Goal: Communication & Community: Participate in discussion

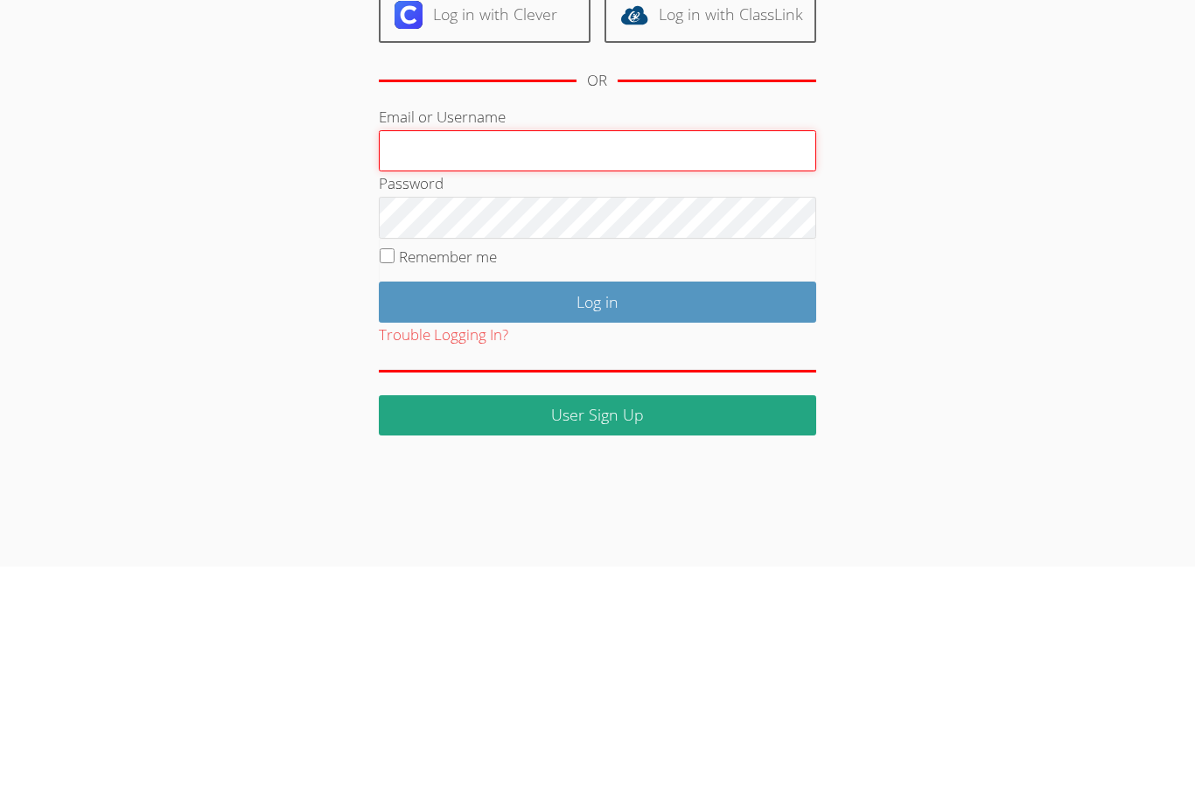
click at [657, 351] on input "Email or Username" at bounding box center [597, 372] width 437 height 42
paste input "gcampagna@bhusd.com"
type input "gcampagna@bhusd.com"
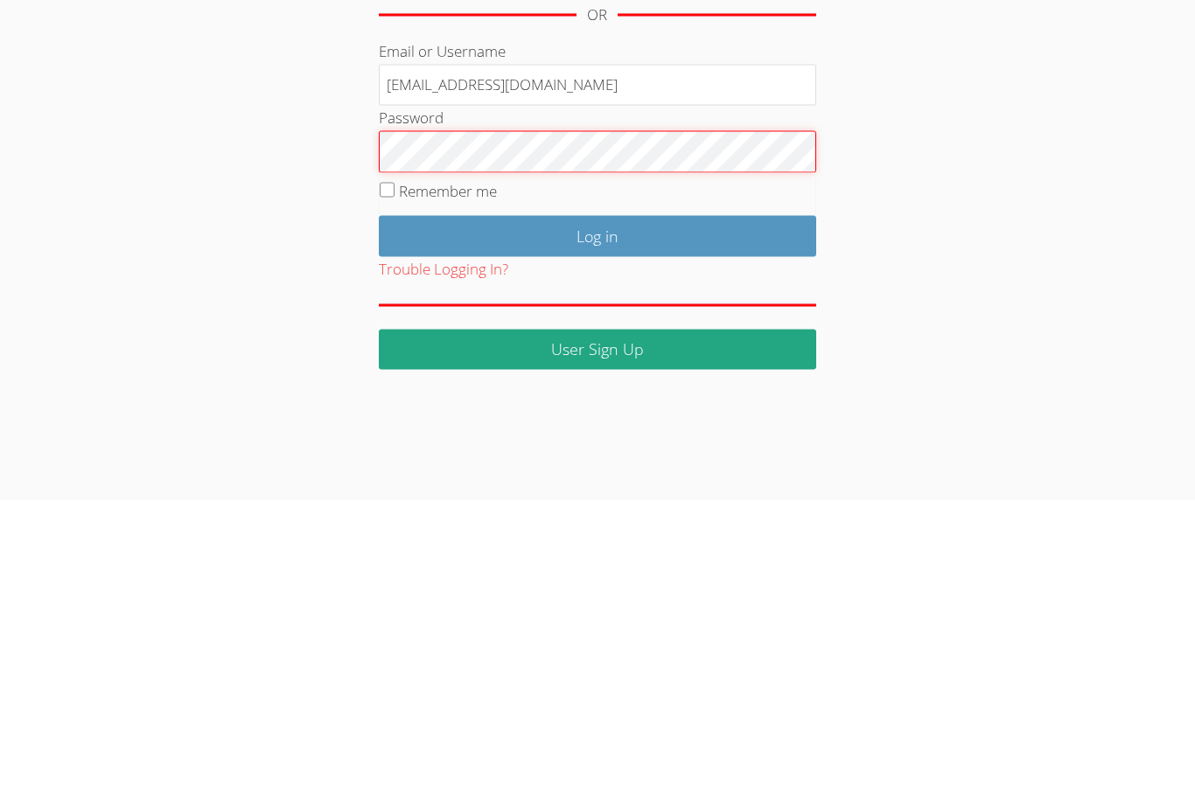
click at [387, 469] on input "Remember me" at bounding box center [387, 476] width 15 height 15
checkbox input "true"
click at [745, 502] on input "Log in" at bounding box center [597, 522] width 437 height 41
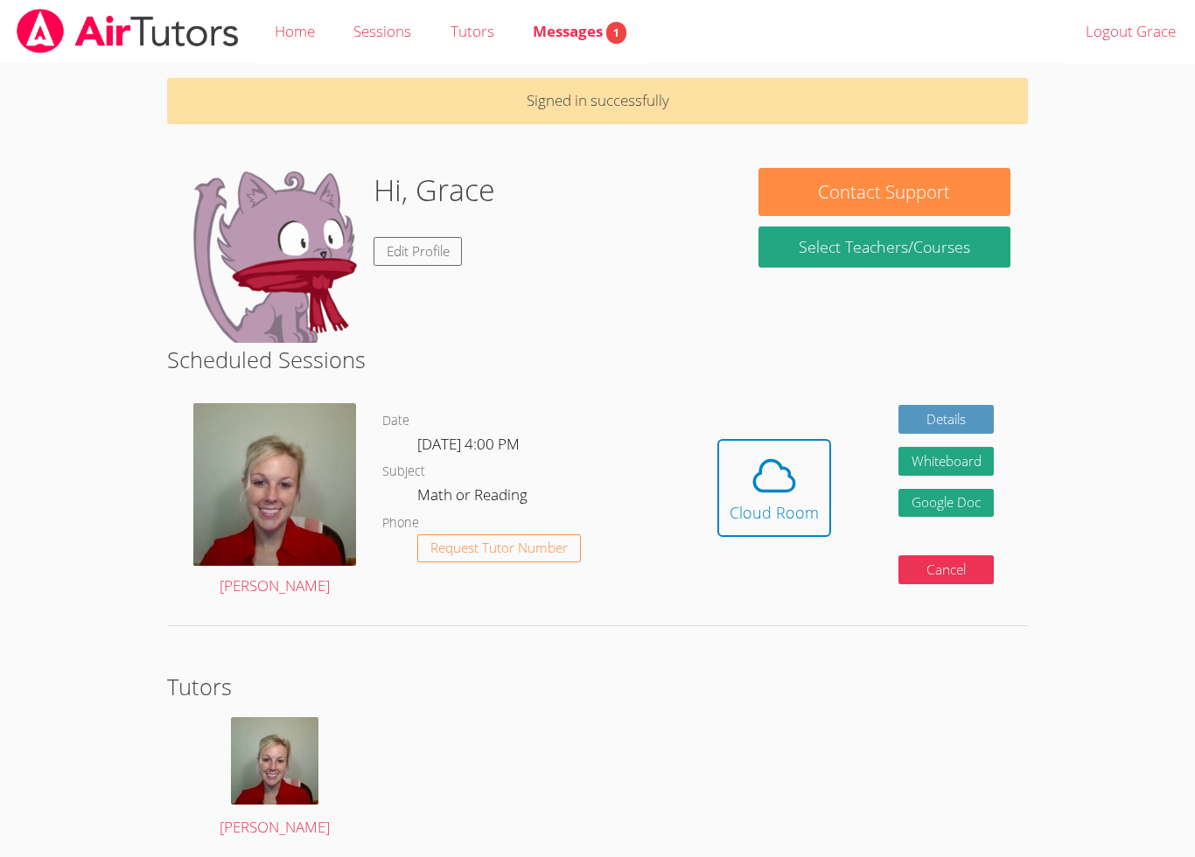
click at [566, 605] on div "Date Fri Sep 26, 4:00 PM Subject Math or Reading Phone Request Tutor Number" at bounding box center [532, 501] width 301 height 222
click at [510, 550] on span "Request Tutor Number" at bounding box center [498, 548] width 137 height 13
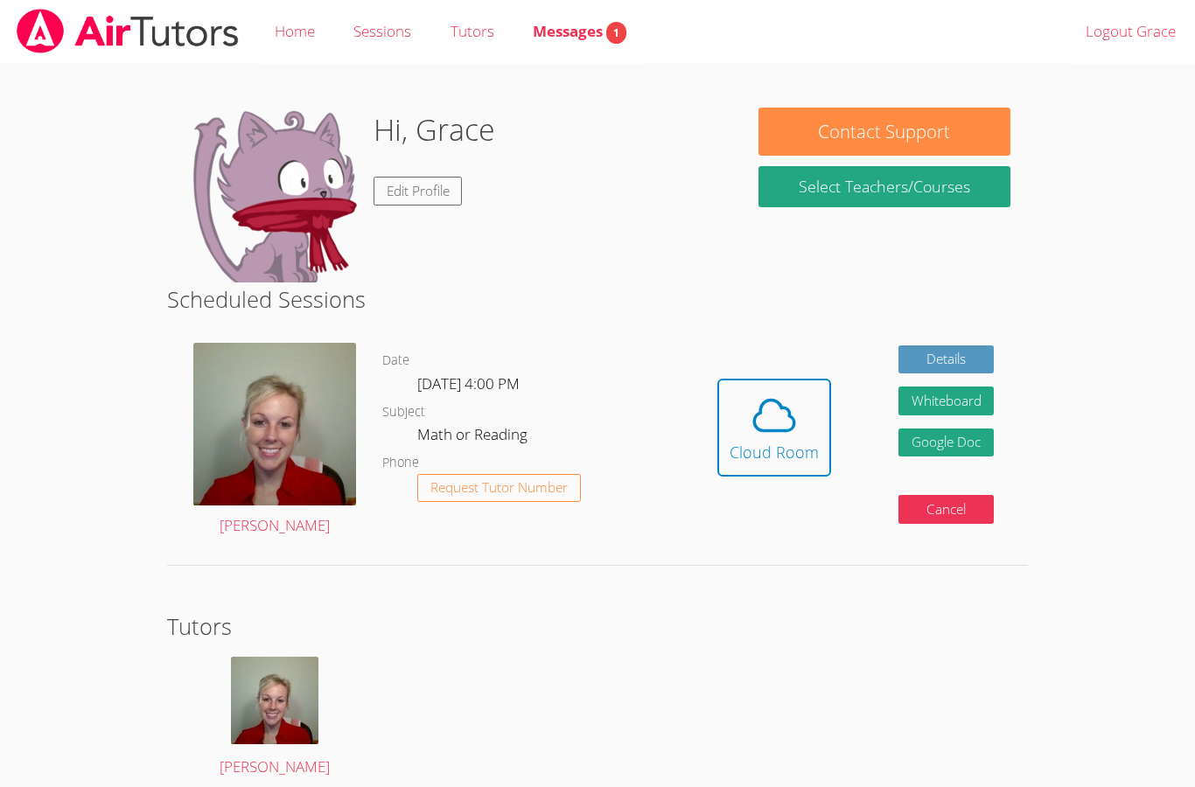
click at [593, 32] on span "Messages 1" at bounding box center [580, 31] width 94 height 20
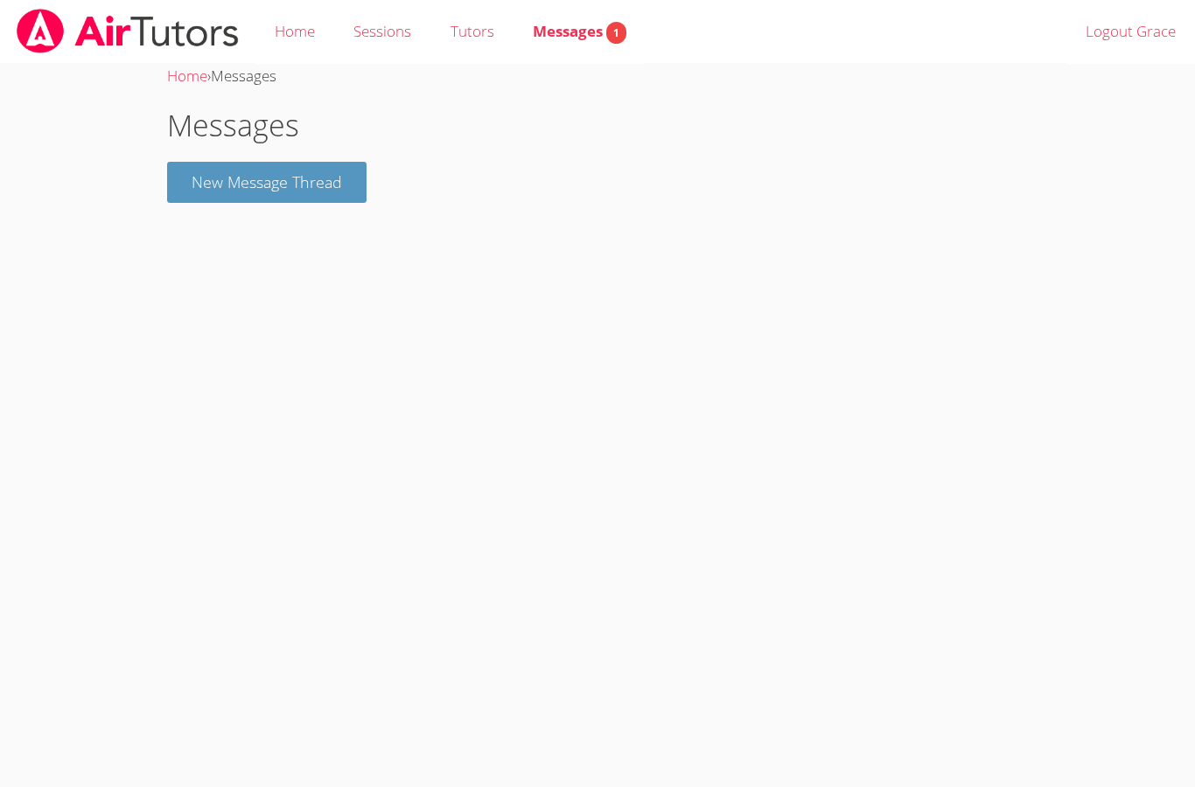
click at [341, 186] on button "New Message Thread" at bounding box center [266, 182] width 199 height 41
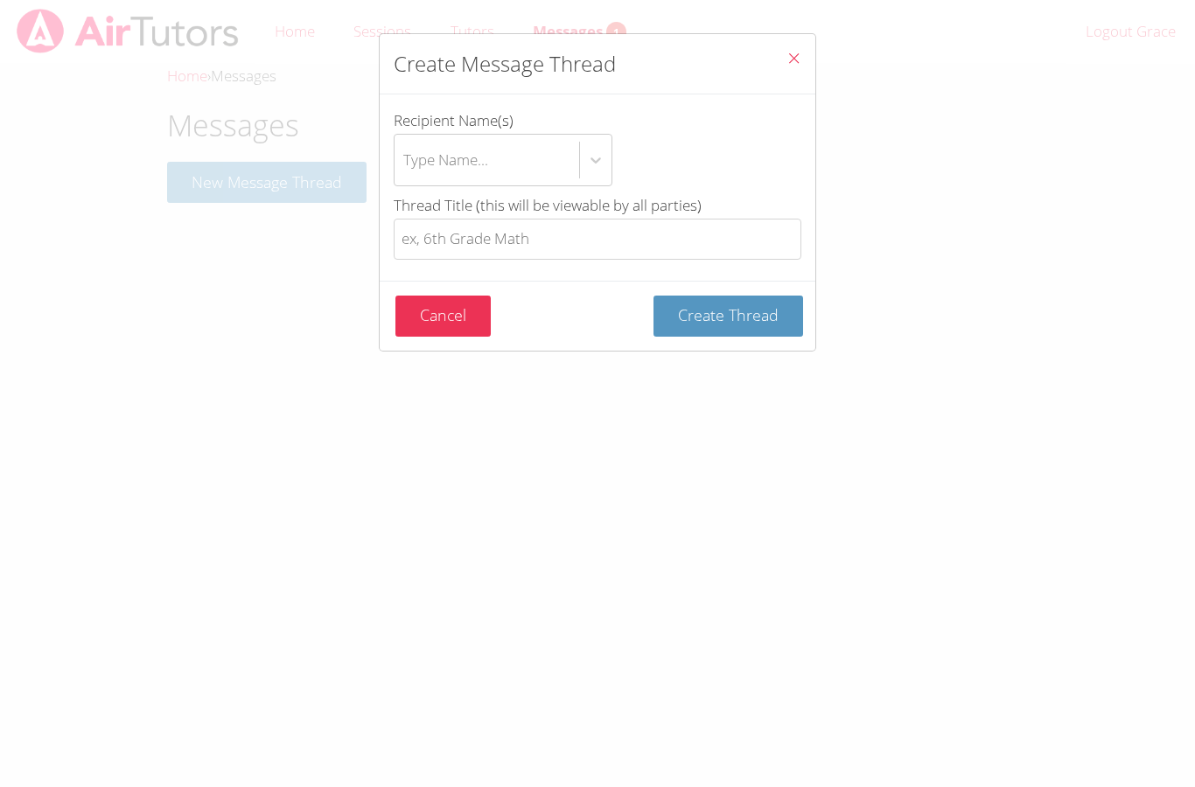
click at [341, 186] on div "Create Message Thread Recipient Name(s) Type Name... Thread Title (this will be…" at bounding box center [597, 393] width 1195 height 787
click at [340, 358] on div "Create Message Thread Recipient Name(s) Type Name... Thread Title (this will be…" at bounding box center [597, 393] width 1195 height 787
click at [255, 59] on div "Create Message Thread Recipient Name(s) Type Name... Thread Title (this will be…" at bounding box center [597, 393] width 1195 height 787
click at [302, 34] on div "Create Message Thread Recipient Name(s) Type Name... Thread Title (this will be…" at bounding box center [597, 393] width 1195 height 787
click at [317, 25] on div "Create Message Thread Recipient Name(s) Type Name... Thread Title (this will be…" at bounding box center [597, 393] width 1195 height 787
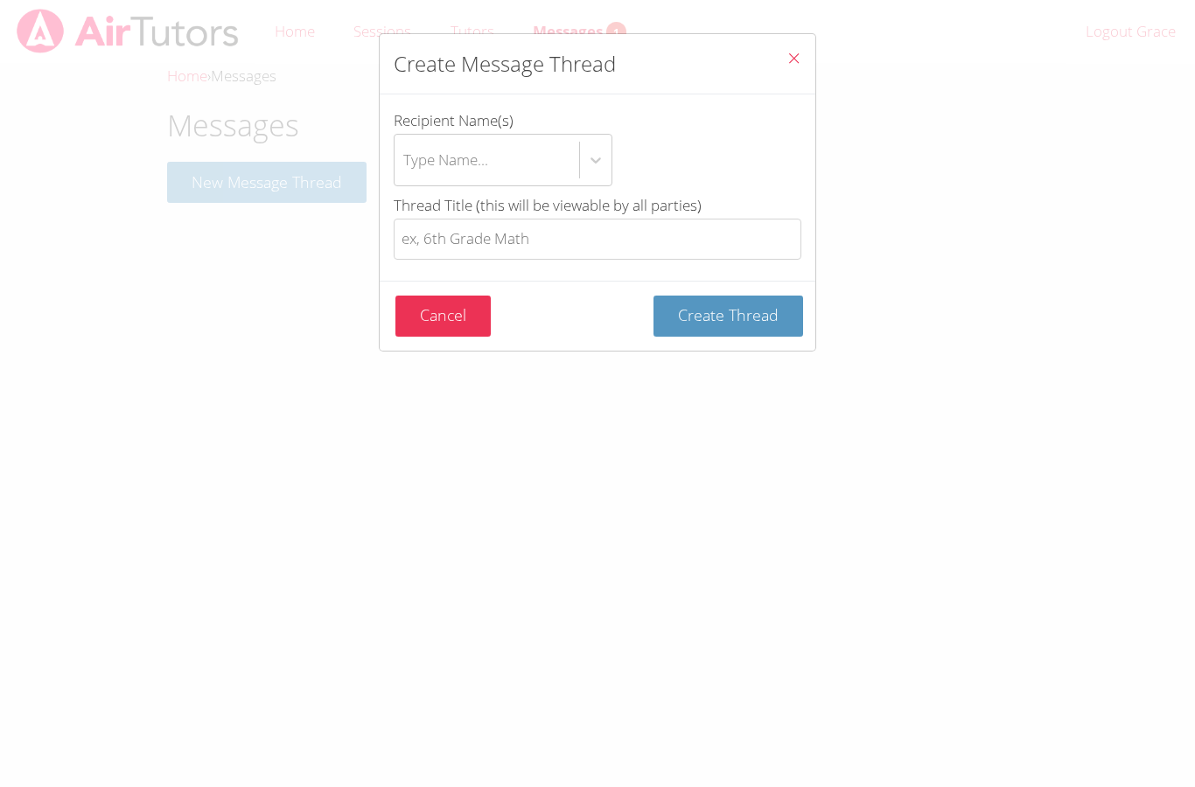
click at [812, 74] on button "Close" at bounding box center [794, 60] width 43 height 53
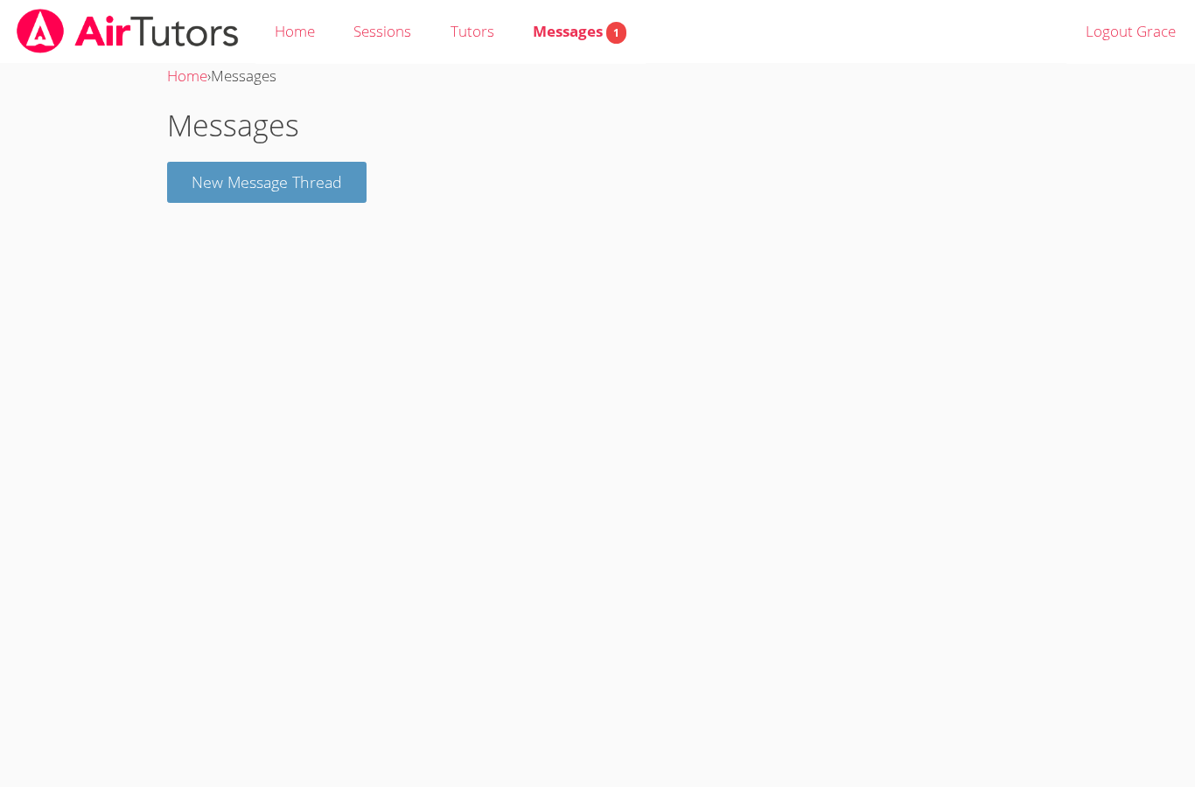
click at [472, 25] on link "Tutors" at bounding box center [471, 32] width 82 height 64
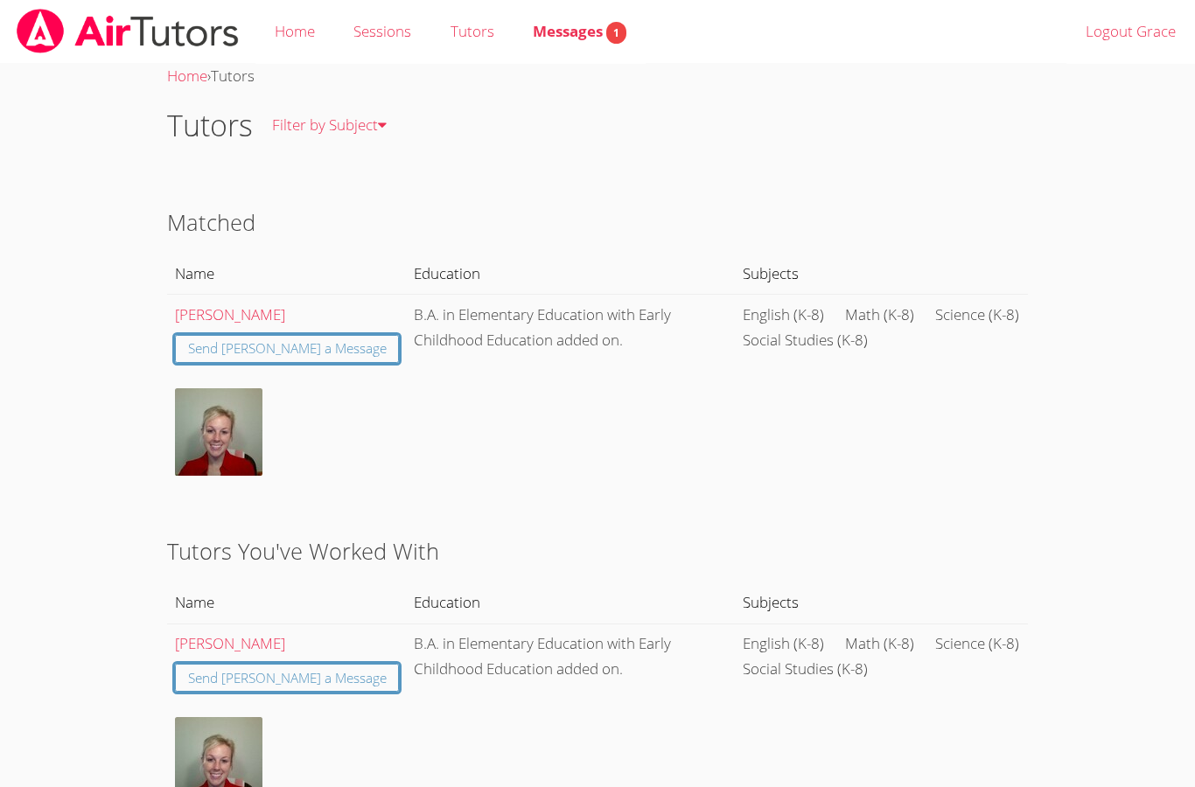
click at [293, 38] on link "Home" at bounding box center [294, 32] width 79 height 64
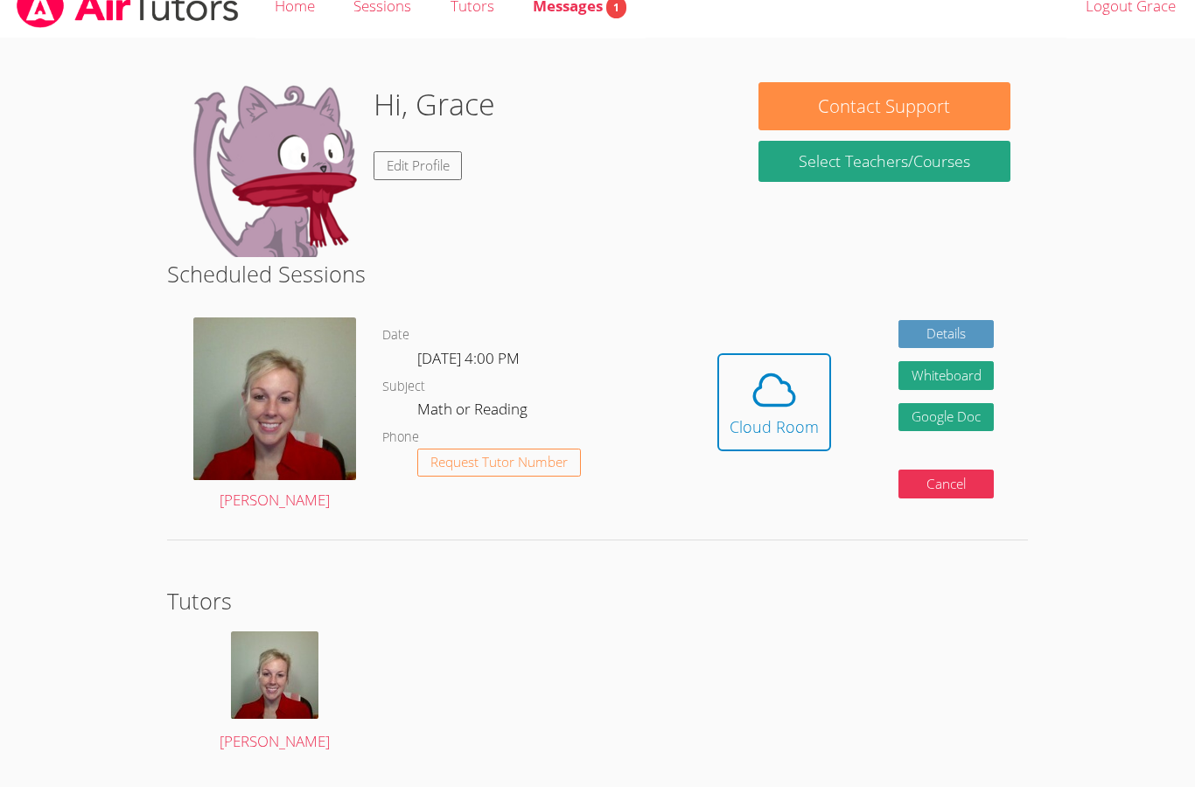
scroll to position [69, 0]
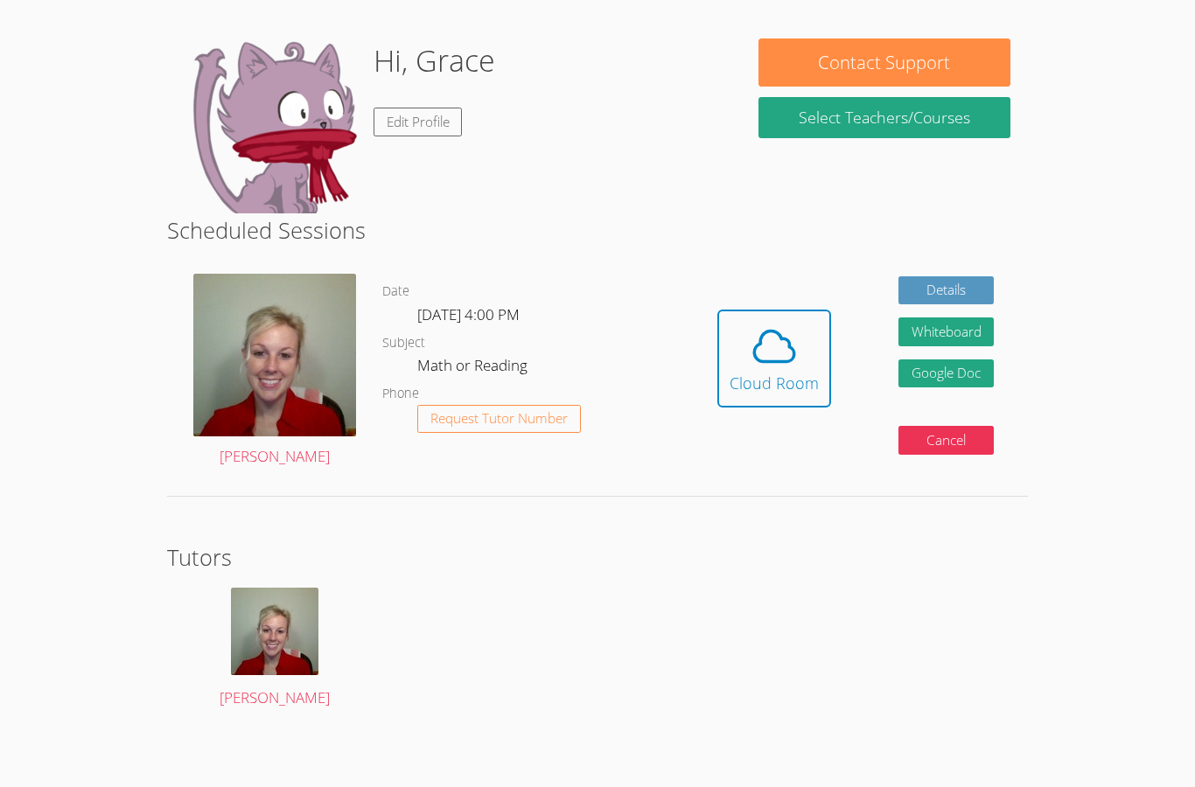
click at [798, 373] on div "Cloud Room" at bounding box center [774, 383] width 89 height 24
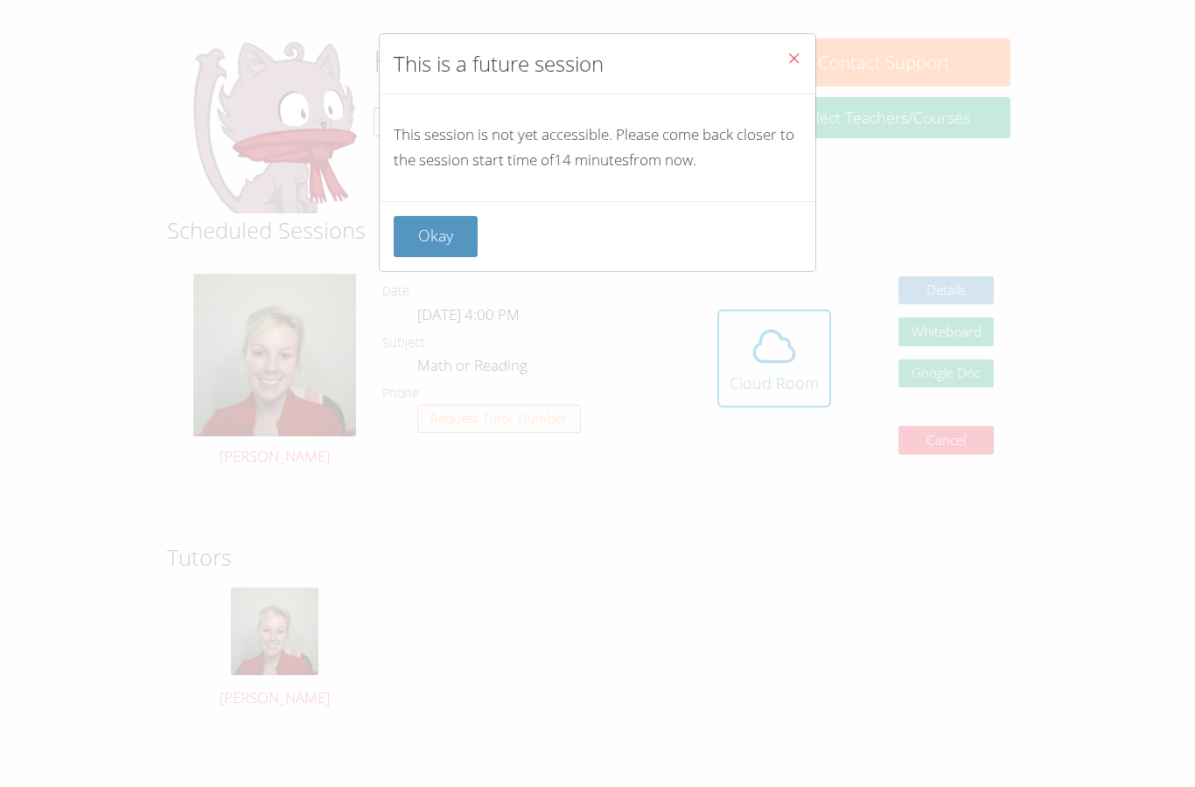
click at [450, 239] on button "Okay" at bounding box center [436, 236] width 84 height 41
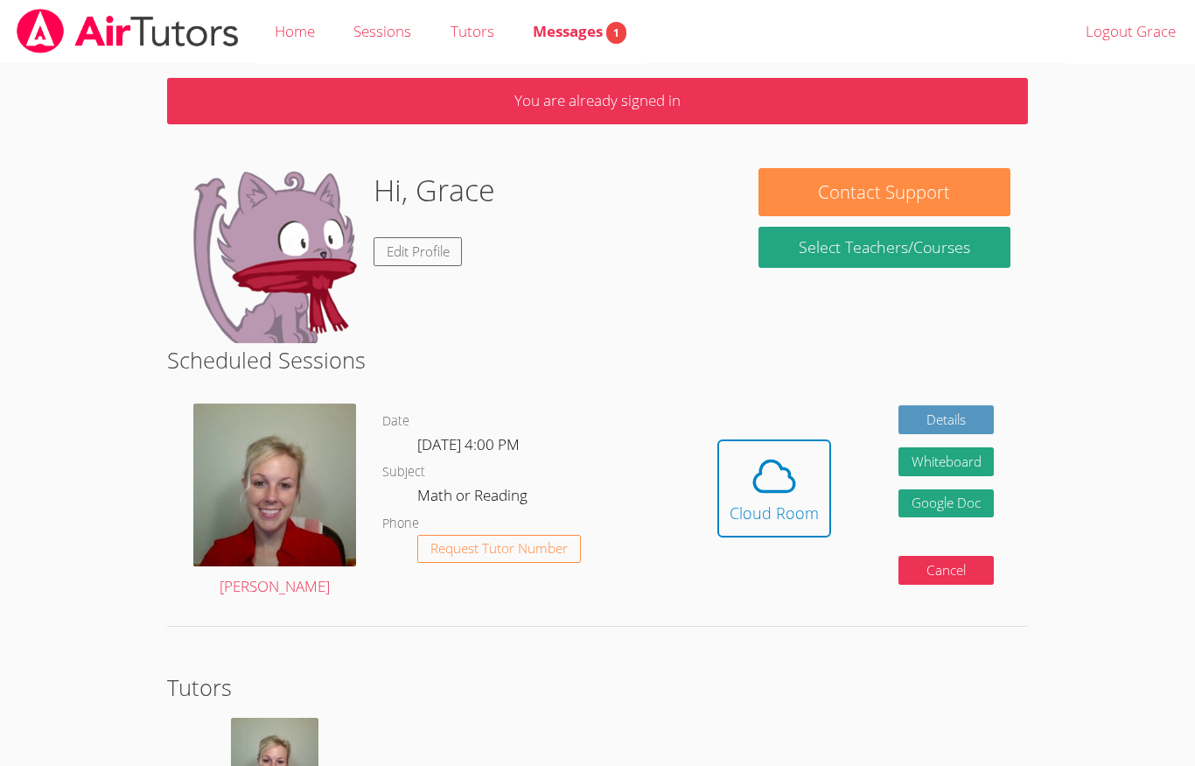
click at [788, 500] on div "Cloud Room" at bounding box center [774, 512] width 89 height 24
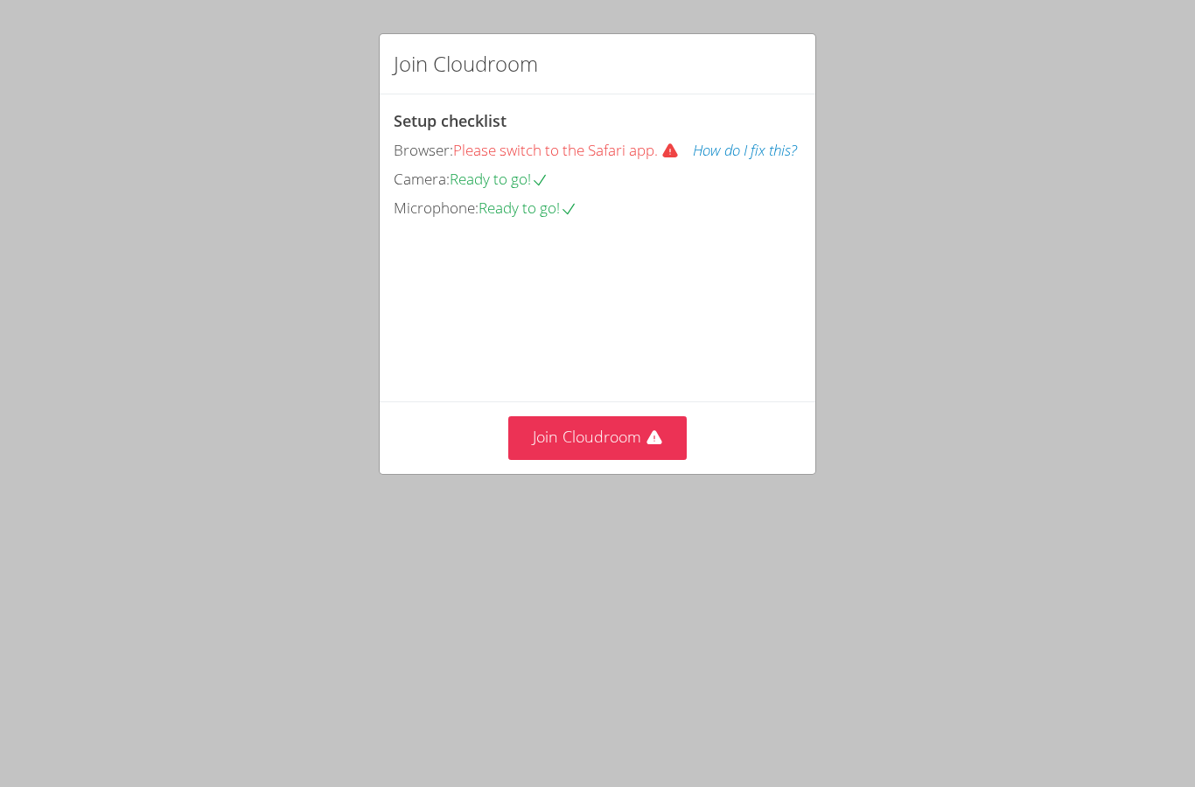
click at [597, 459] on button "Join Cloudroom" at bounding box center [597, 437] width 179 height 43
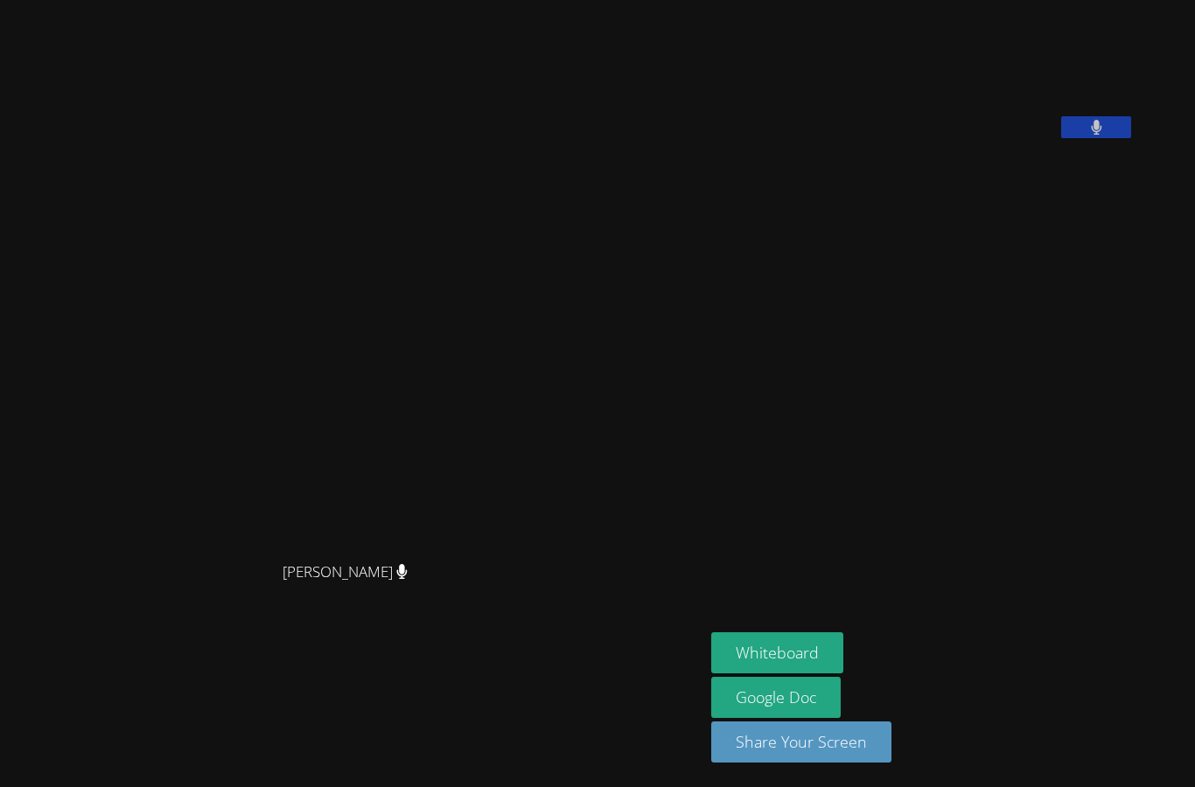
click at [1061, 138] on button at bounding box center [1096, 127] width 70 height 22
click at [711, 654] on button "Whiteboard" at bounding box center [777, 653] width 132 height 41
